Goal: Find specific page/section: Find specific page/section

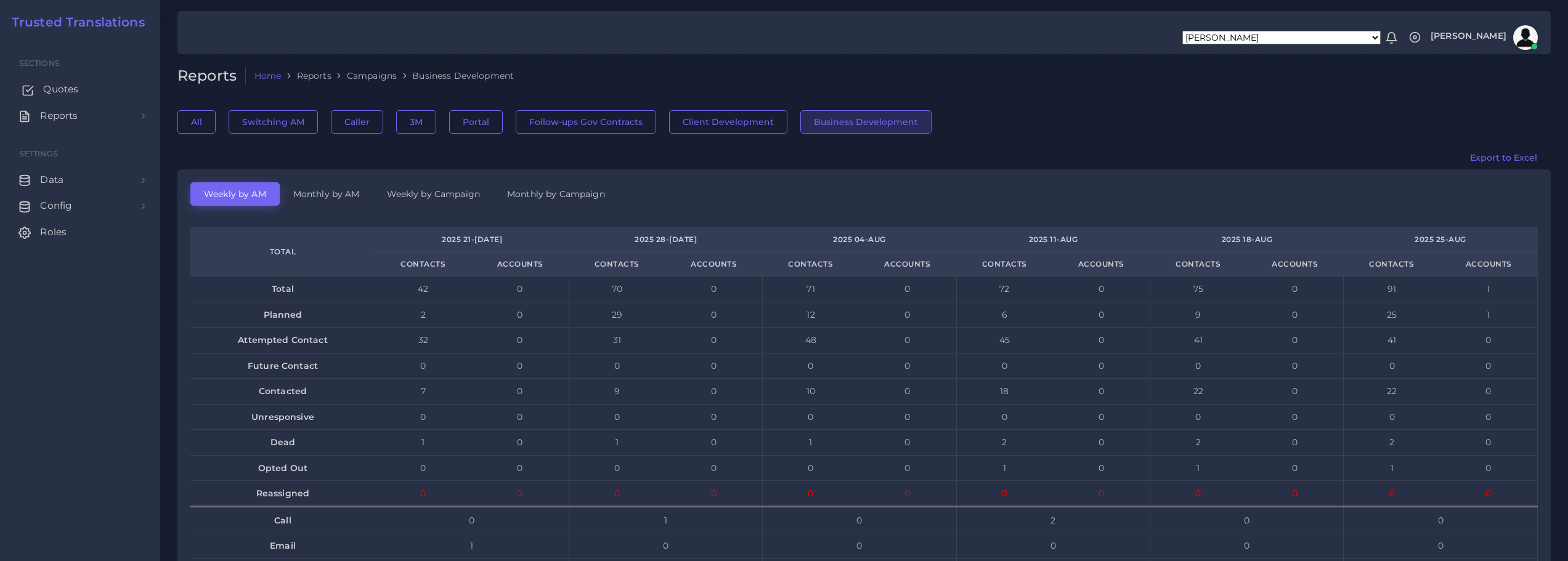
click at [58, 88] on span "Quotes" at bounding box center [61, 89] width 35 height 14
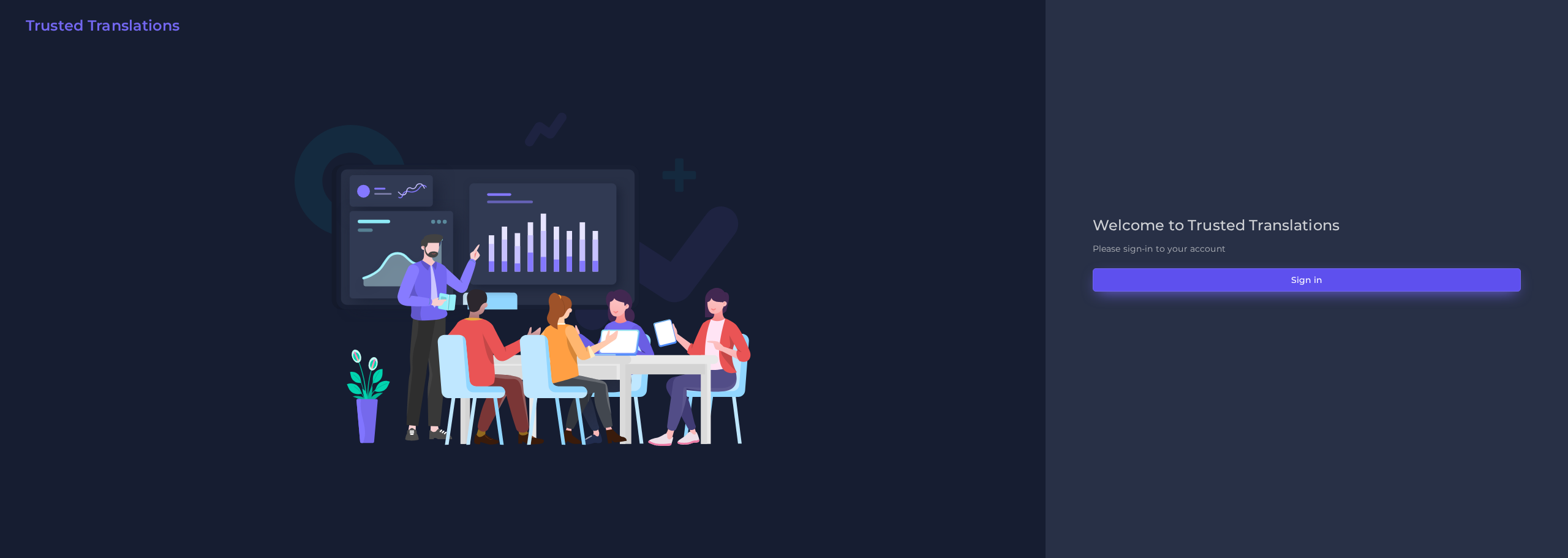
click at [1314, 281] on button "Sign in" at bounding box center [1307, 279] width 428 height 23
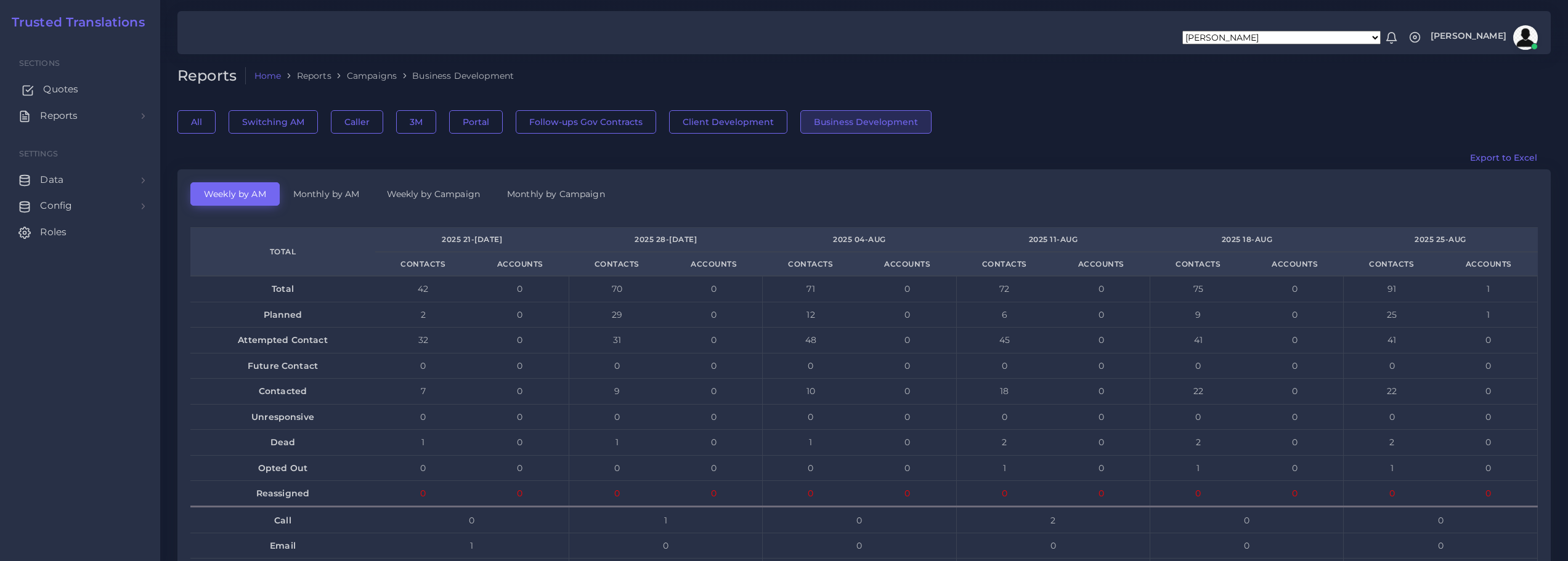
click at [58, 88] on span "Quotes" at bounding box center [61, 89] width 35 height 14
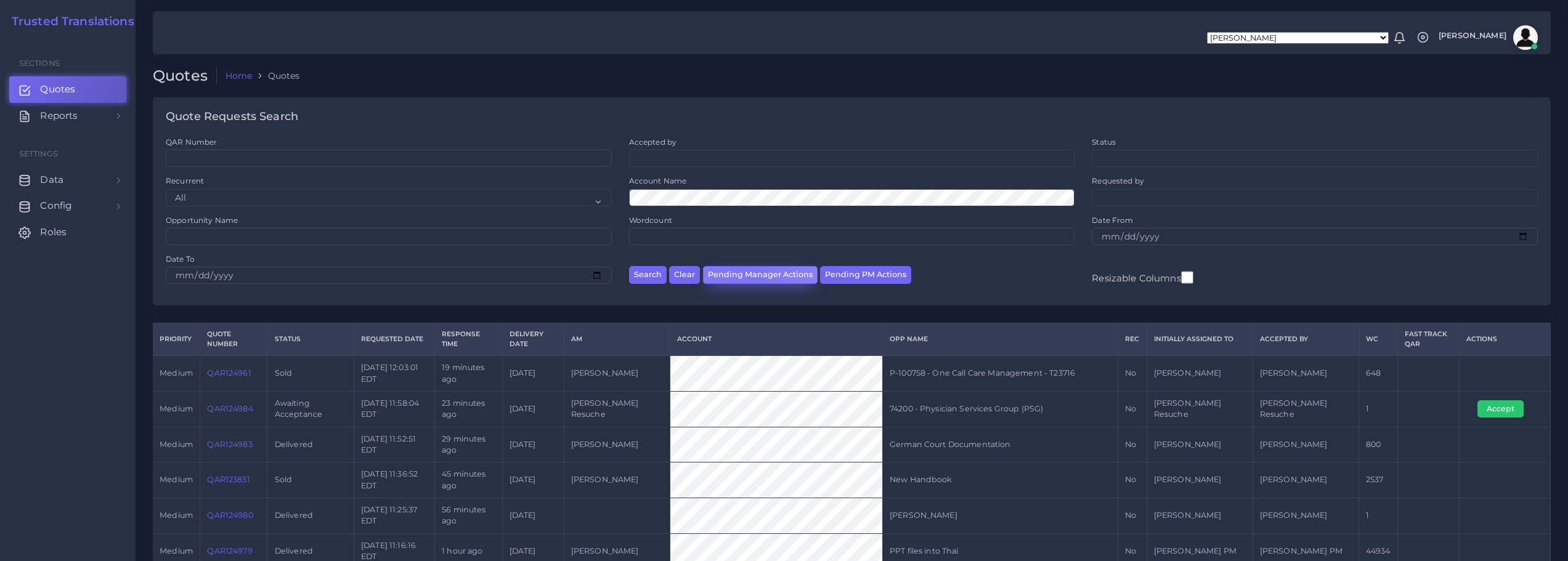
click at [745, 271] on button "Pending Manager Actions" at bounding box center [760, 274] width 115 height 18
select select "awaiting_manager_initial_review"
